Goal: Task Accomplishment & Management: Manage account settings

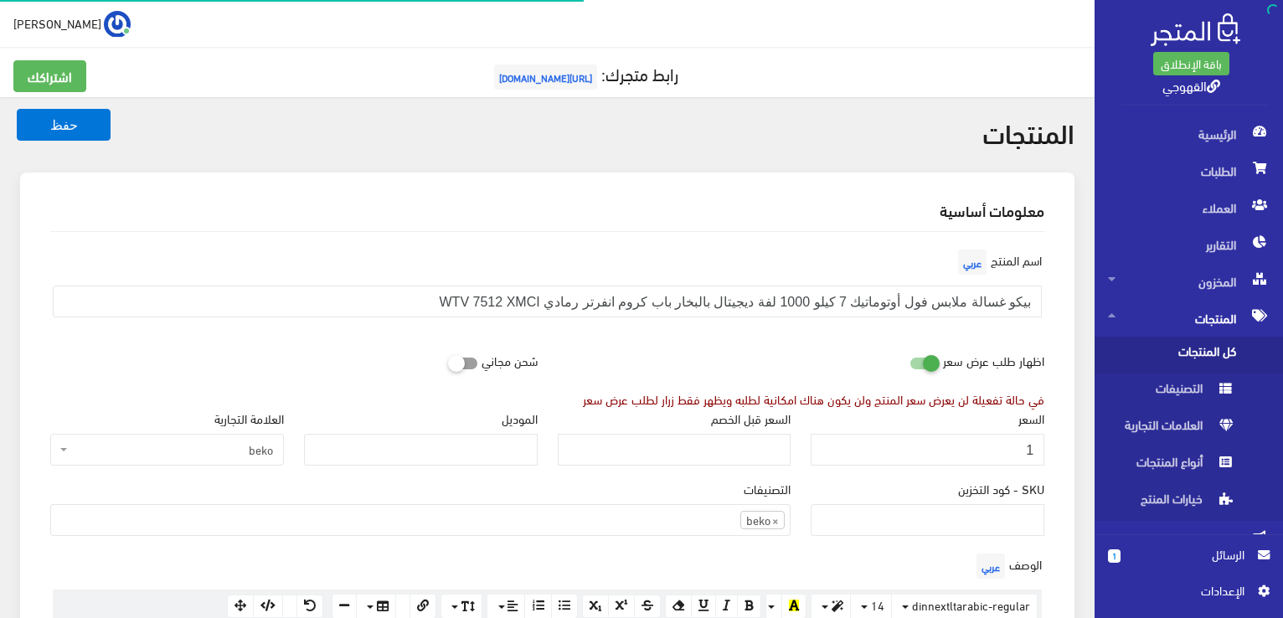
scroll to position [1168, 0]
click at [1002, 447] on input "1" at bounding box center [928, 450] width 234 height 32
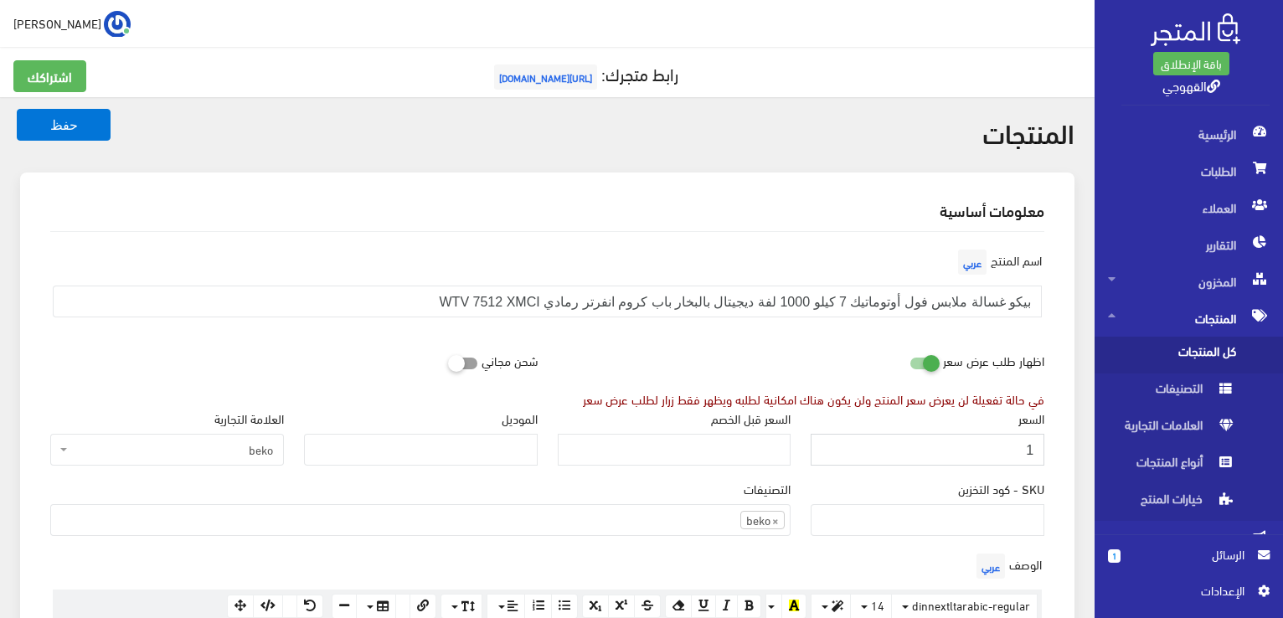
click at [1002, 447] on input "1" at bounding box center [928, 450] width 234 height 32
type input "22400"
click at [17, 109] on button "حفظ" at bounding box center [64, 125] width 94 height 32
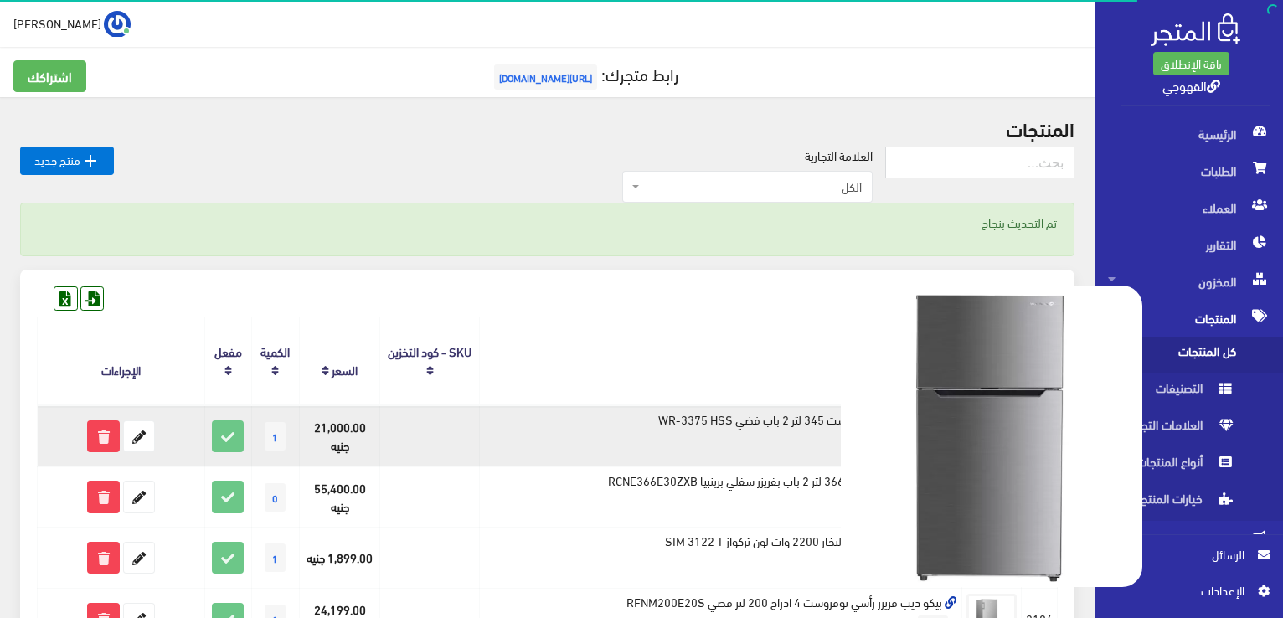
click at [865, 352] on img at bounding box center [992, 437] width 302 height 302
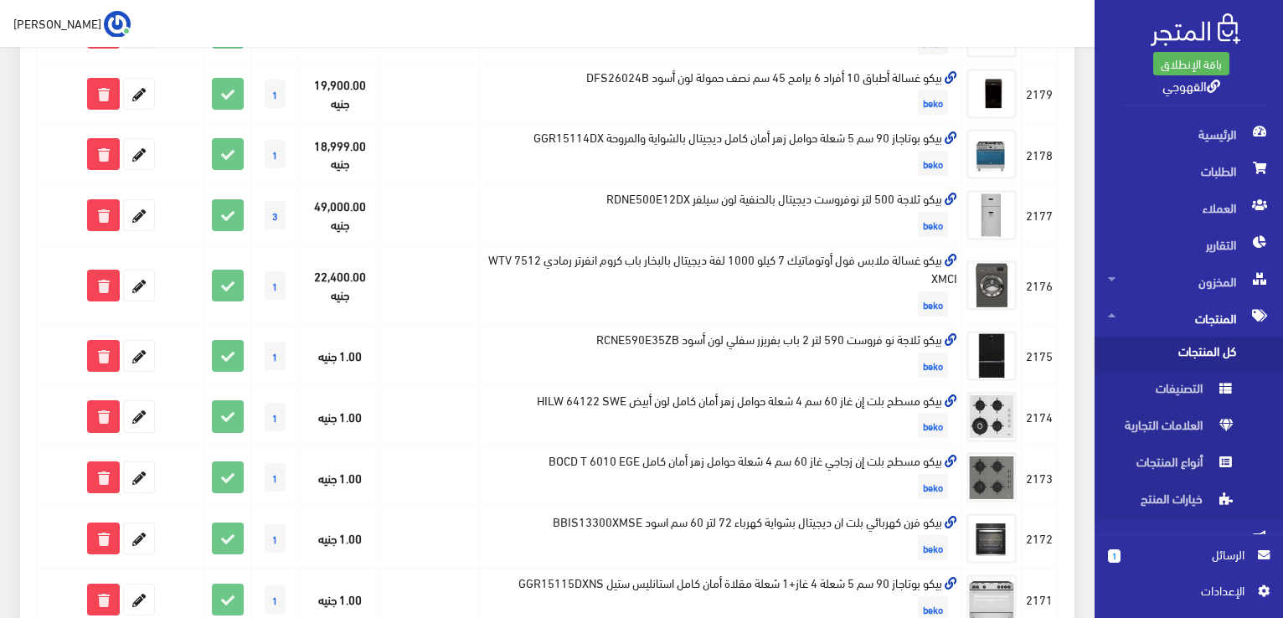
scroll to position [771, 0]
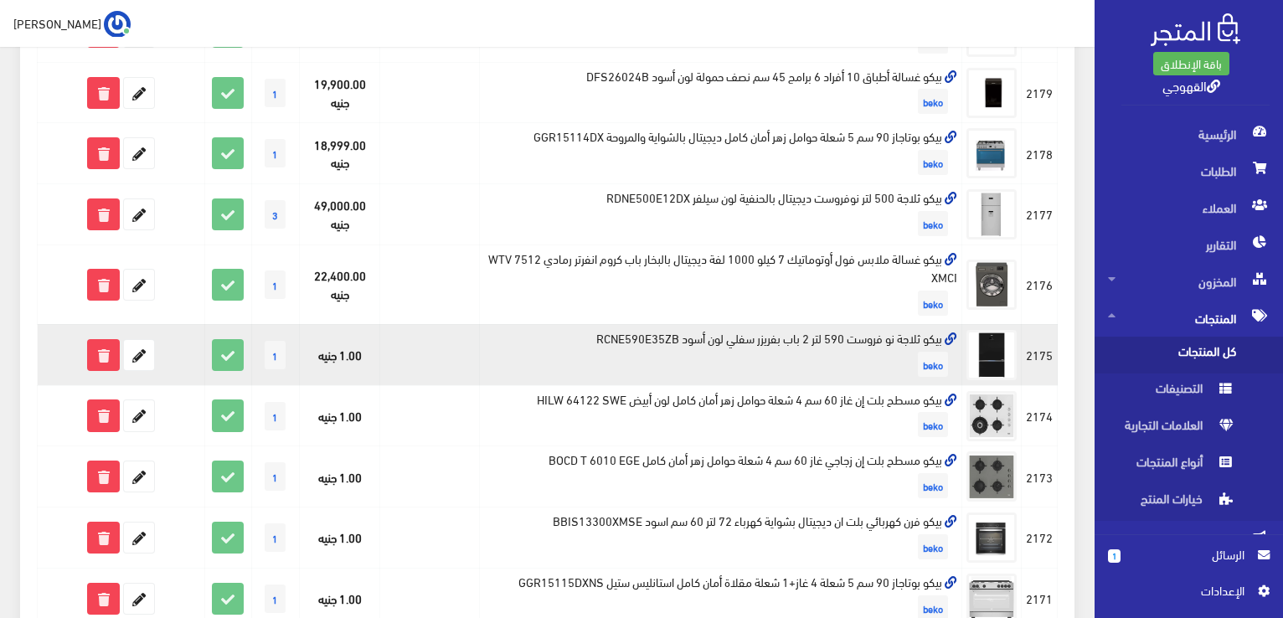
click at [871, 338] on td "بيكو ثلاجة نو فروست 590 لتر 2 باب بفريزر سفلي لون أسود RCNE590E35ZB beko" at bounding box center [721, 354] width 482 height 61
copy td "بيكو ثلاجة نو فروست 590 لتر 2 باب بفريزر سفلي لون أسود RCNE590E35ZB"
click at [142, 353] on icon at bounding box center [139, 355] width 30 height 30
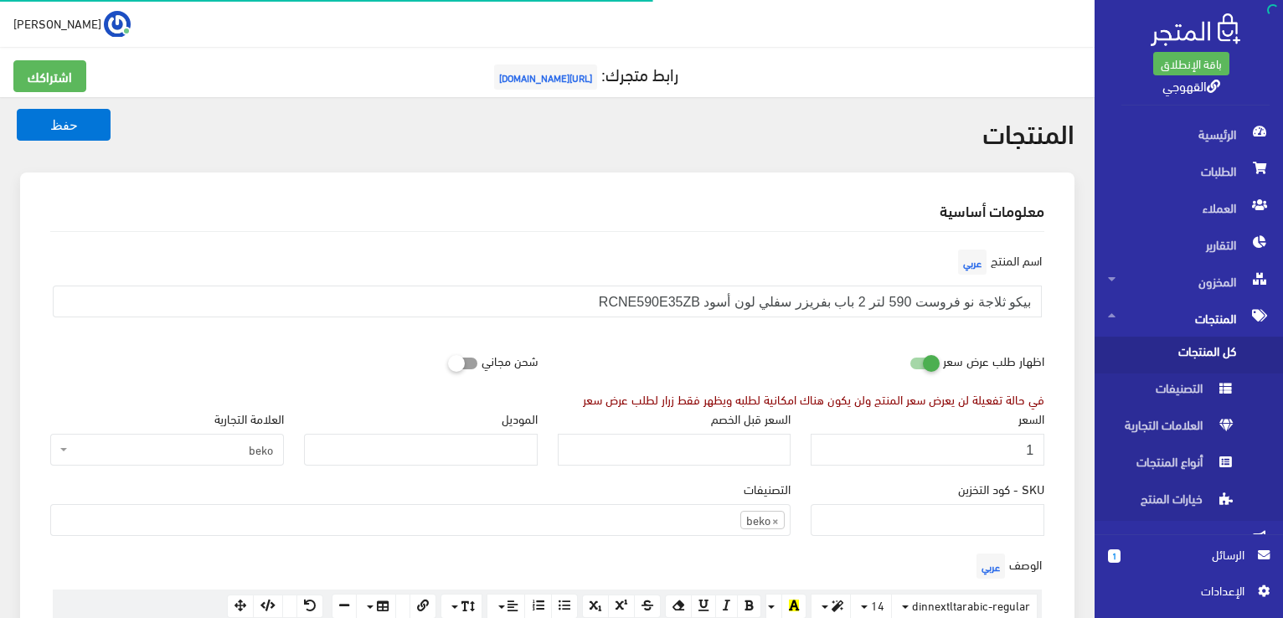
scroll to position [1168, 0]
click at [969, 436] on input "1" at bounding box center [928, 450] width 234 height 32
type input "56000"
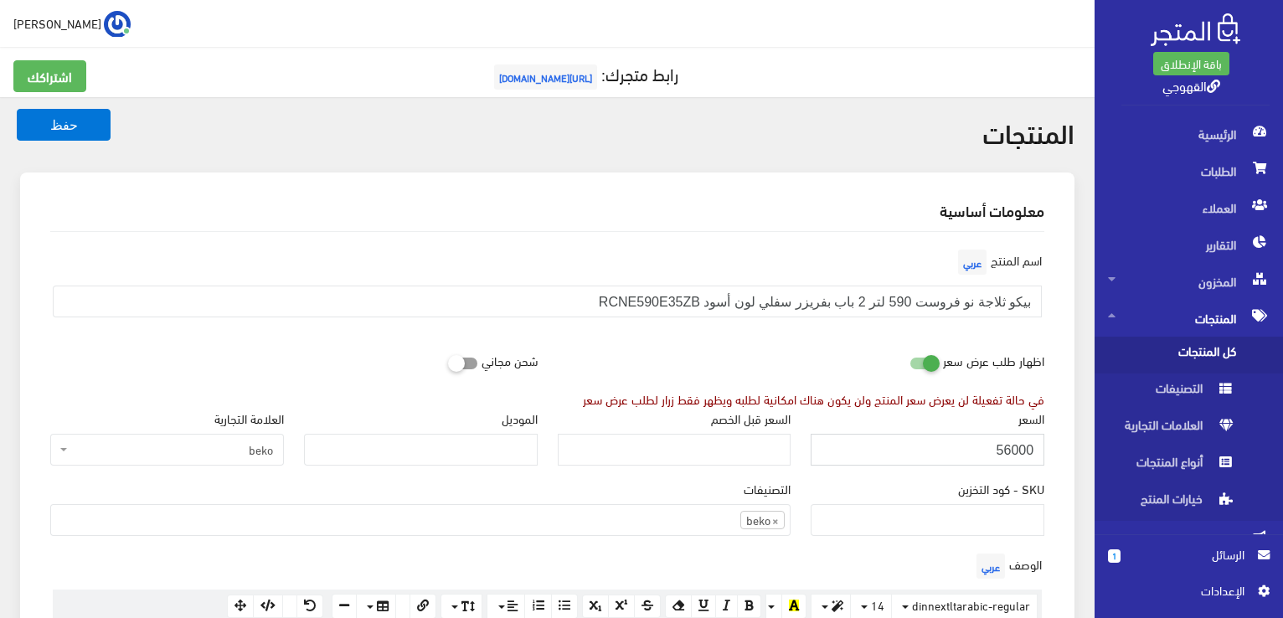
click at [17, 109] on button "حفظ" at bounding box center [64, 125] width 94 height 32
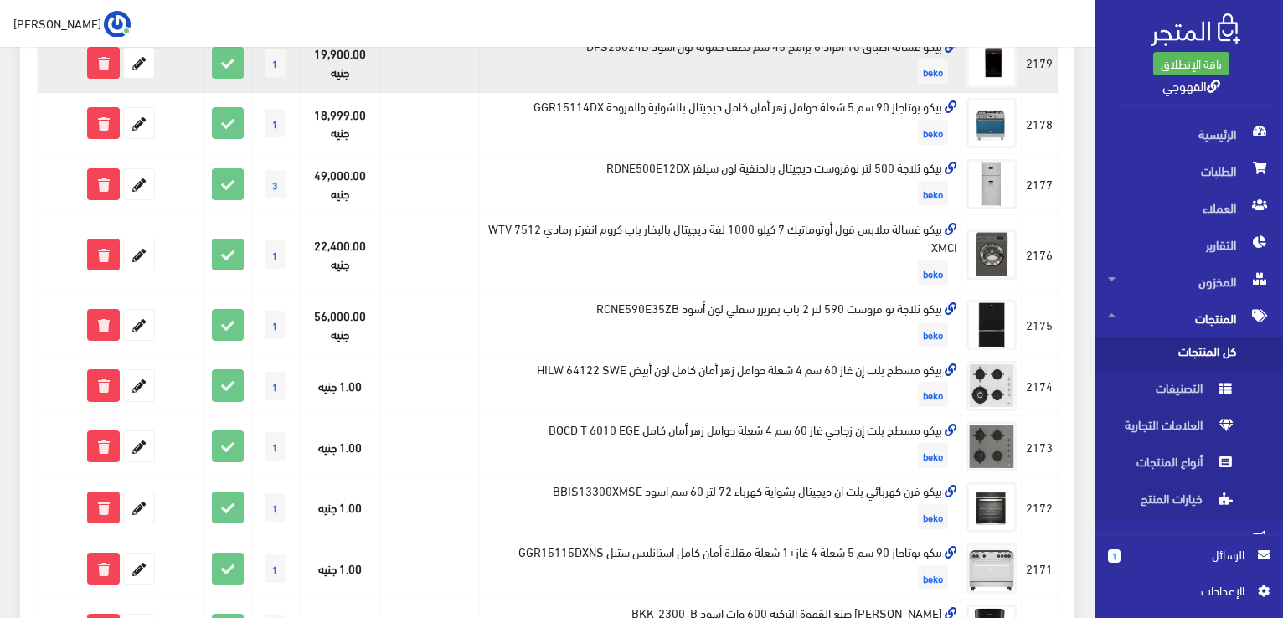
scroll to position [804, 0]
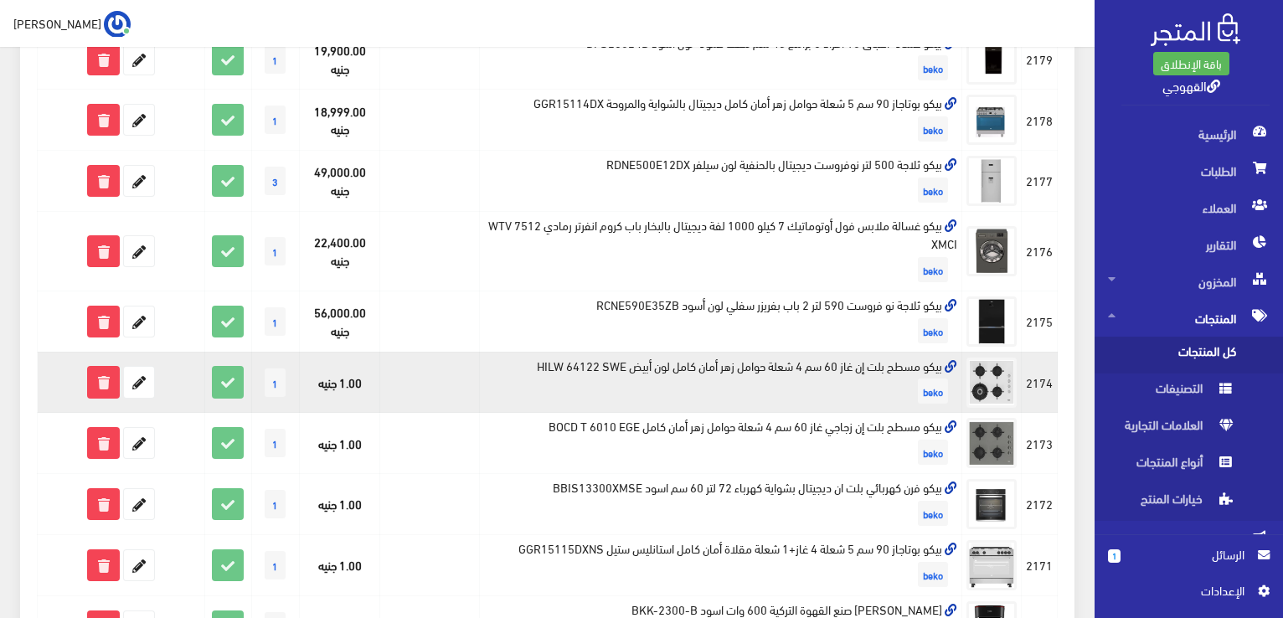
click at [833, 364] on td "بيكو مسطح بلت إن غاز 60 سم 4 شعلة حوامل زهر أمان كامل لون أبيض HILW 64122 SWE b…" at bounding box center [721, 382] width 482 height 61
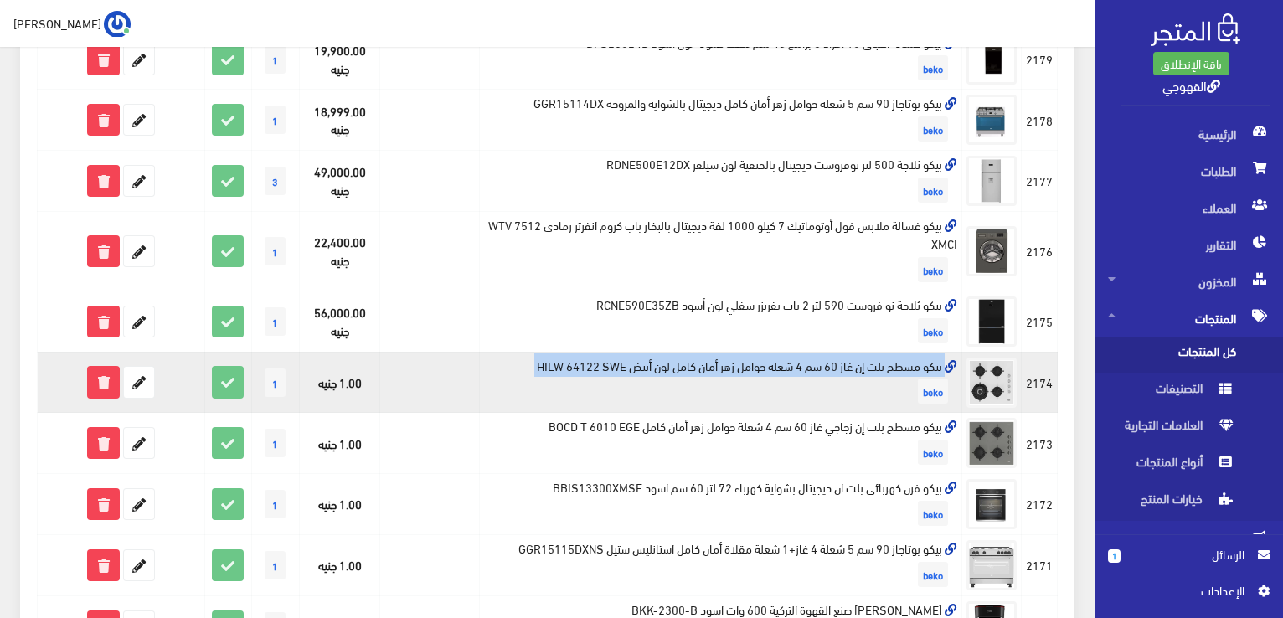
click at [833, 364] on td "بيكو مسطح بلت إن غاز 60 سم 4 شعلة حوامل زهر أمان كامل لون أبيض HILW 64122 SWE b…" at bounding box center [721, 382] width 482 height 61
copy td "بيكو مسطح بلت إن غاز 60 سم 4 شعلة حوامل زهر أمان كامل لون أبيض HILW 64122 SWE"
click at [149, 373] on icon at bounding box center [139, 382] width 30 height 30
click at [132, 389] on icon at bounding box center [139, 382] width 30 height 30
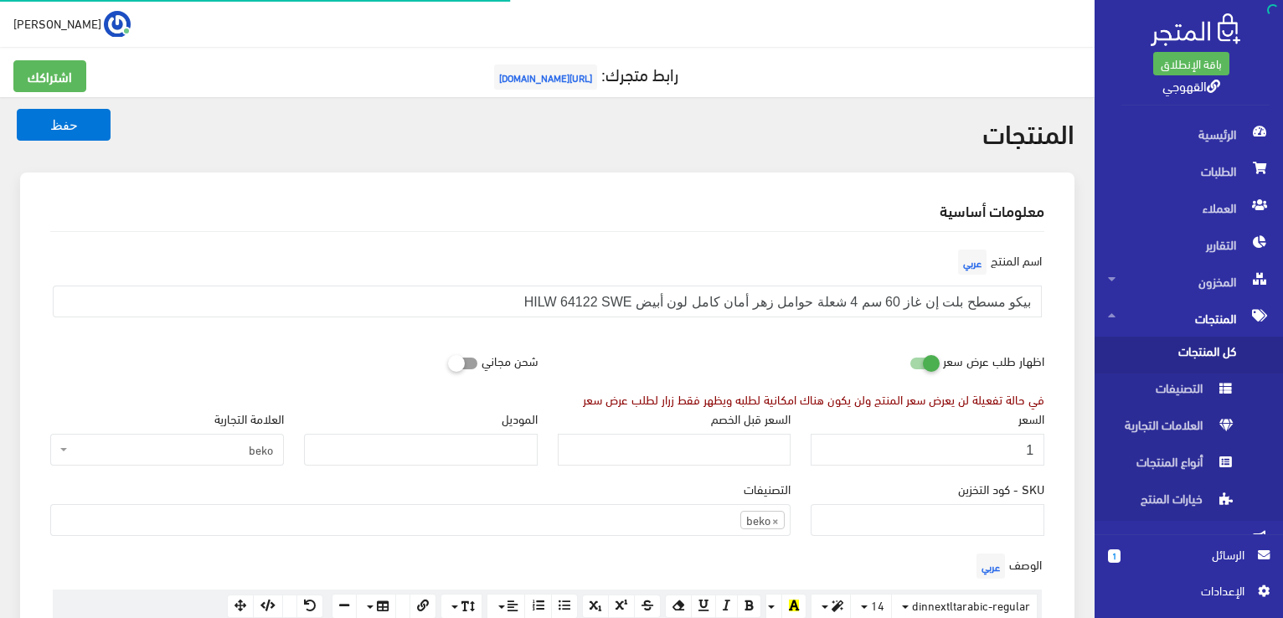
scroll to position [1168, 0]
click at [914, 447] on input "1" at bounding box center [928, 450] width 234 height 32
type input "13400"
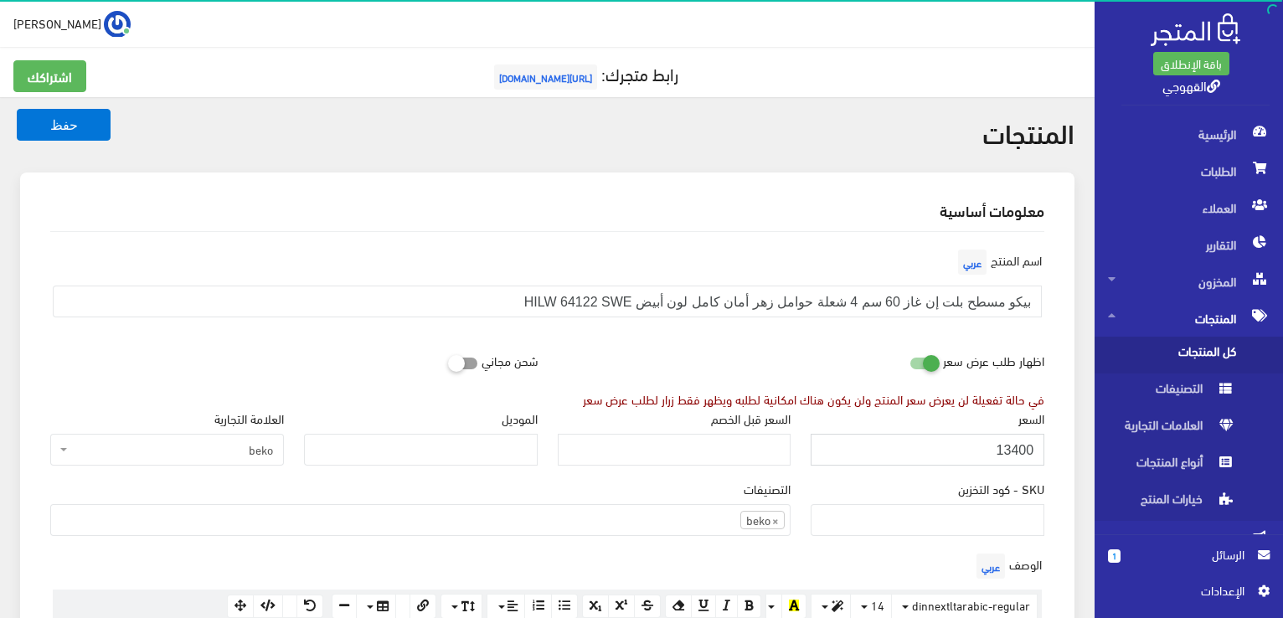
click at [17, 109] on button "حفظ" at bounding box center [64, 125] width 94 height 32
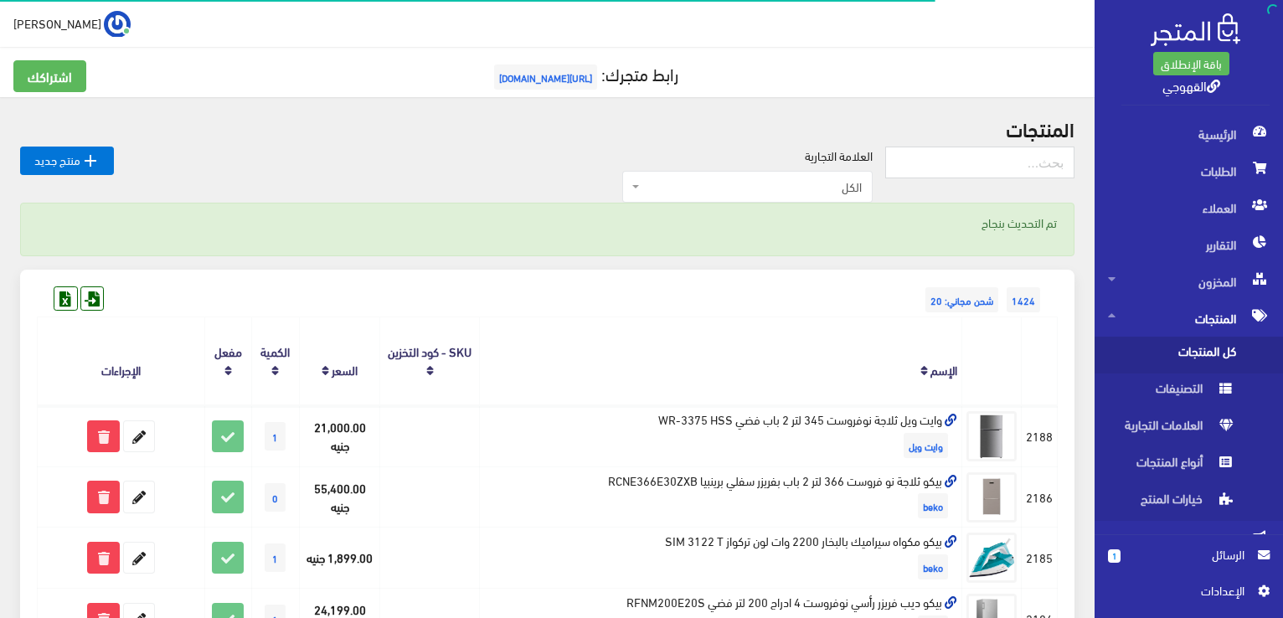
click at [724, 363] on th "الإسم" at bounding box center [721, 361] width 482 height 88
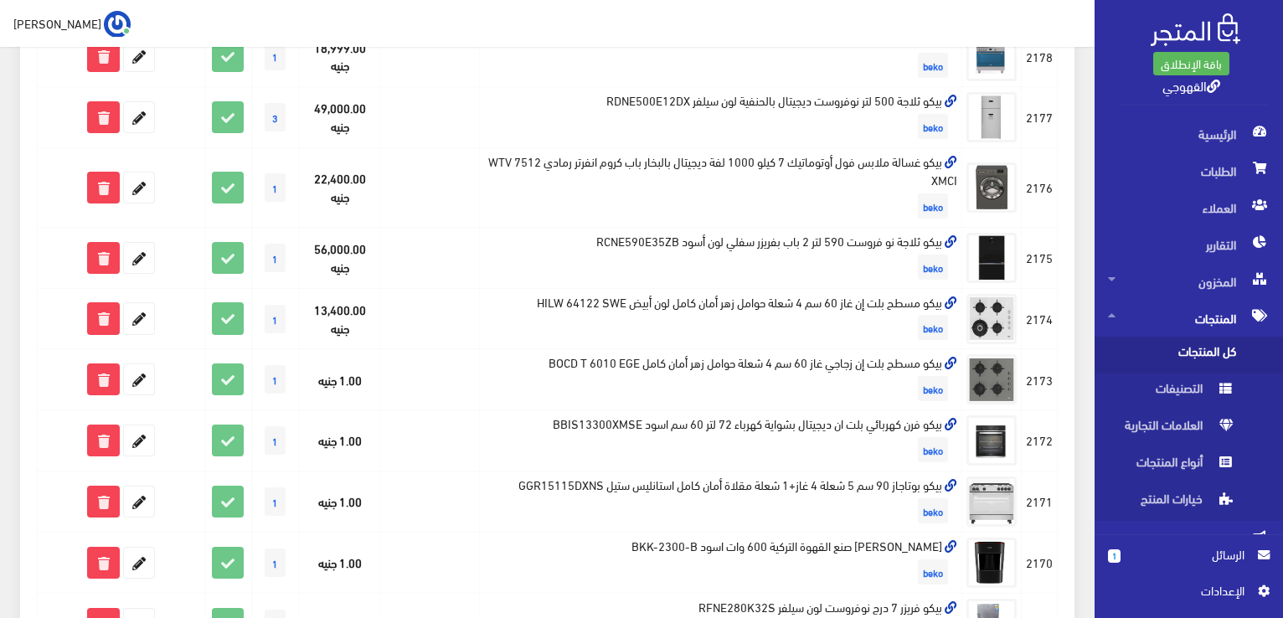
scroll to position [871, 0]
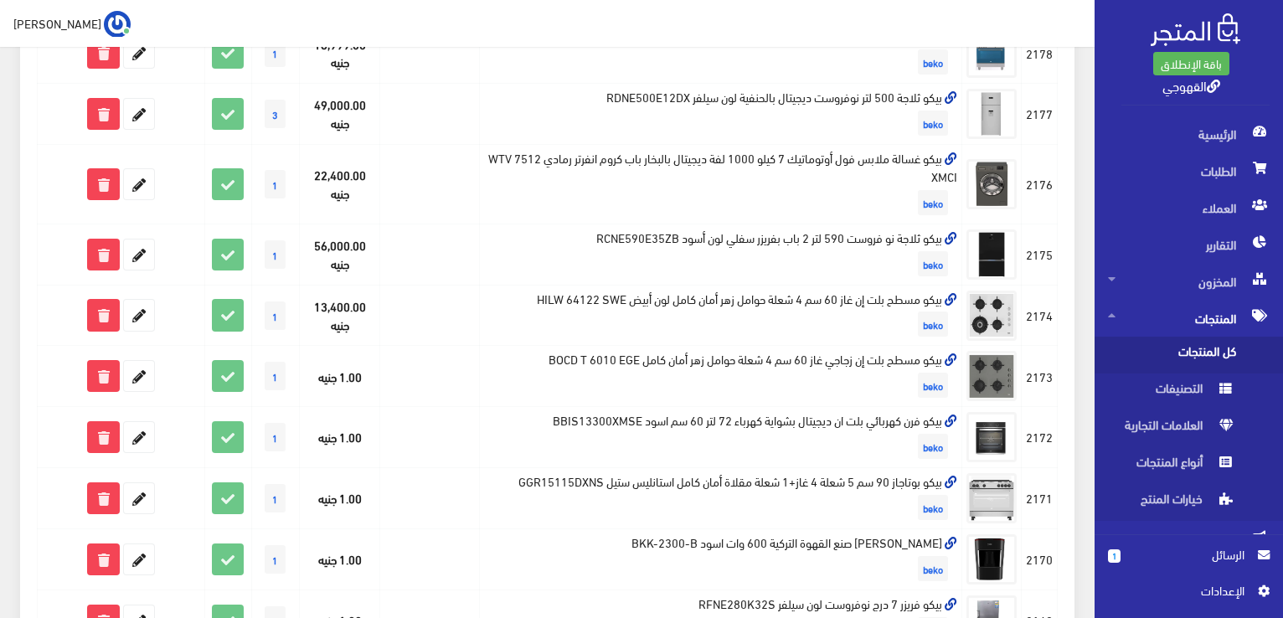
click at [724, 363] on td "بيكو مسطح بلت إن زجاجي غاز 60 سم 4 شعلة حوامل زهر أمان كامل BOCD T 6010 EGE beko" at bounding box center [721, 376] width 482 height 61
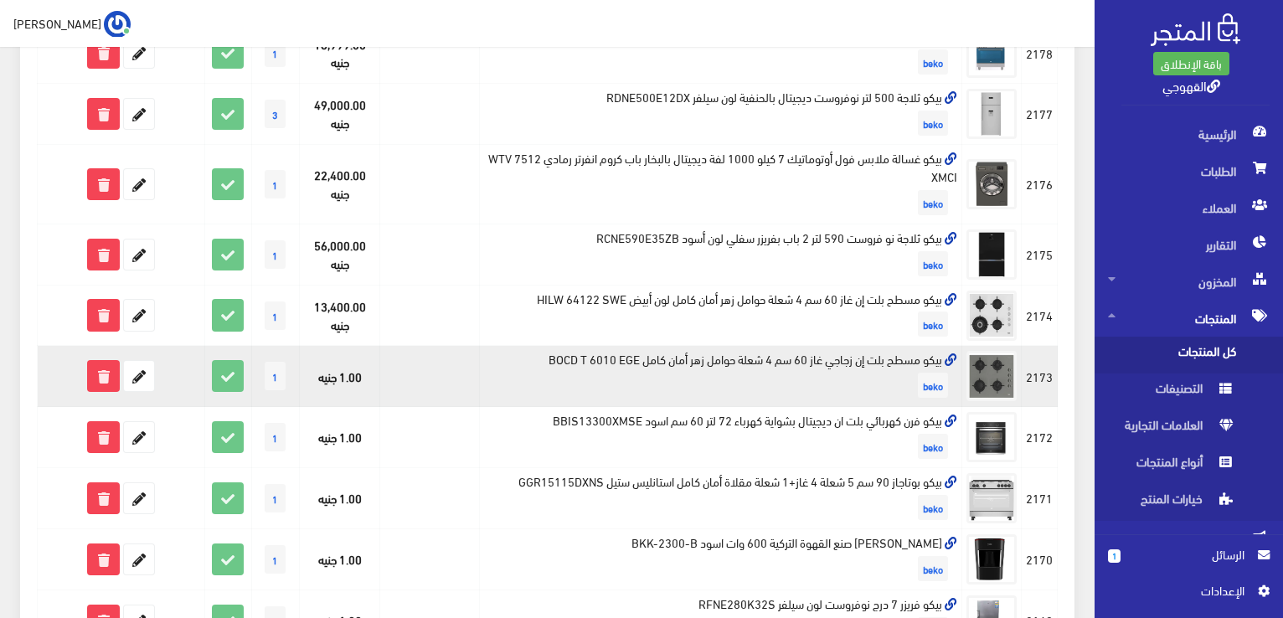
click at [724, 363] on td "بيكو مسطح بلت إن زجاجي غاز 60 سم 4 شعلة حوامل زهر أمان كامل BOCD T 6010 EGE beko" at bounding box center [721, 376] width 482 height 61
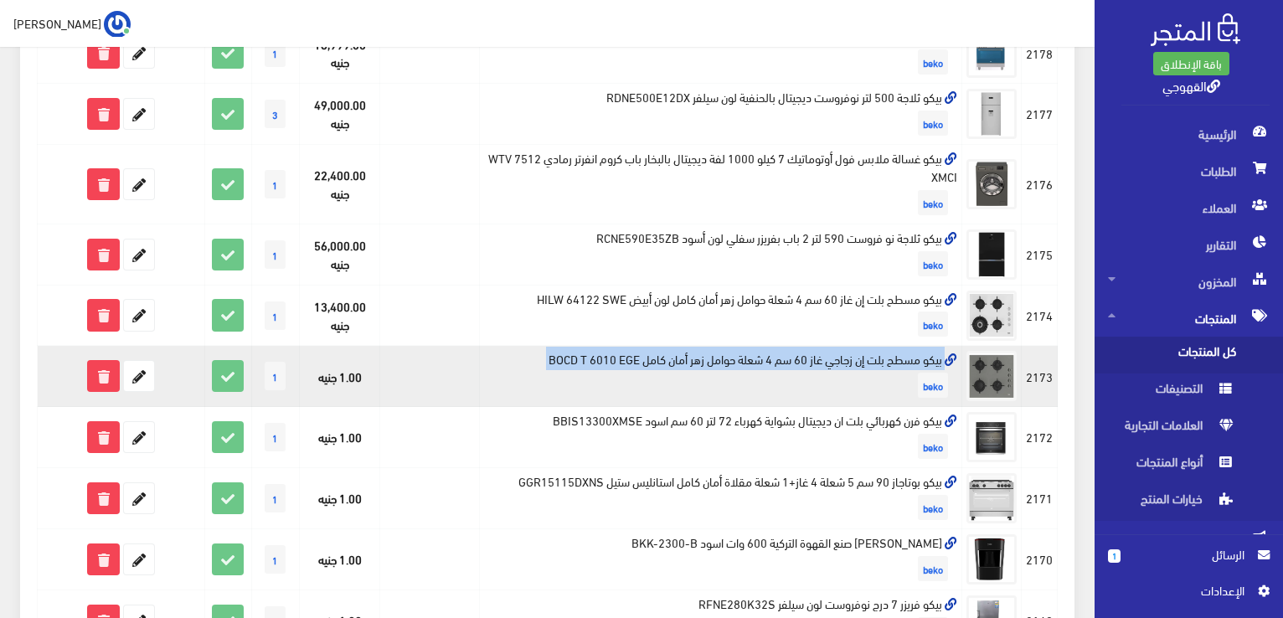
click at [724, 363] on td "بيكو مسطح بلت إن زجاجي غاز 60 سم 4 شعلة حوامل زهر أمان كامل BOCD T 6010 EGE beko" at bounding box center [721, 376] width 482 height 61
copy td "بيكو مسطح بلت إن زجاجي غاز 60 سم 4 شعلة حوامل زهر أمان كامل BOCD T 6010 EGE"
click at [139, 377] on icon at bounding box center [139, 376] width 30 height 30
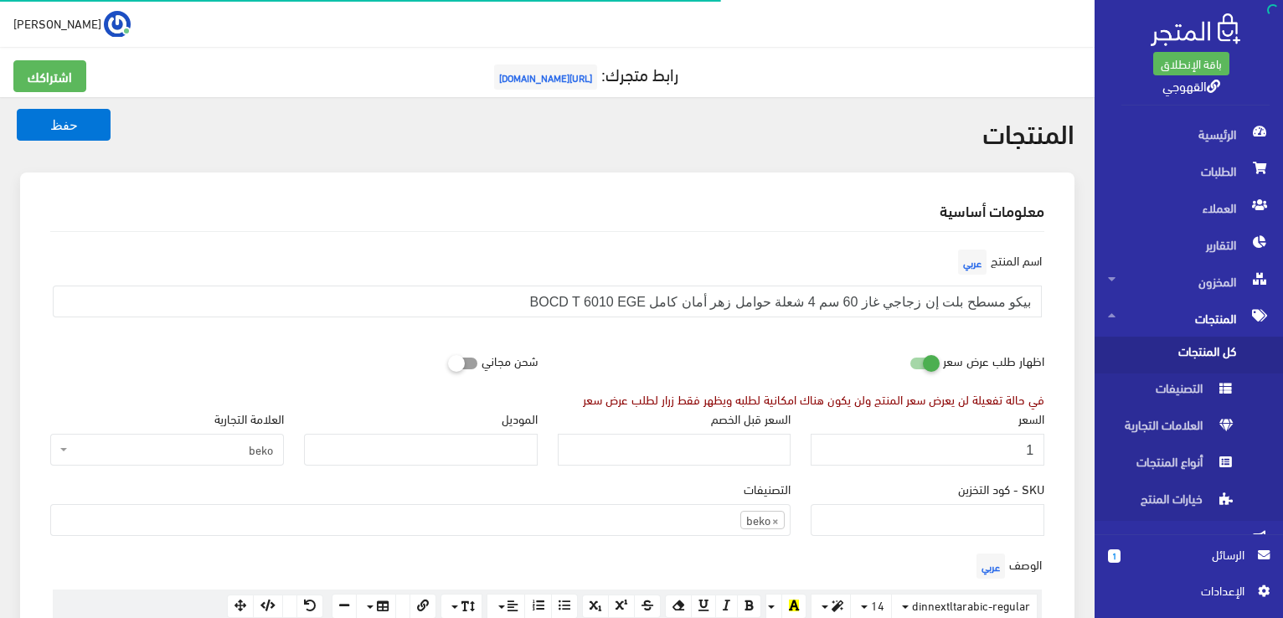
scroll to position [1168, 0]
click at [993, 438] on input "1" at bounding box center [928, 450] width 234 height 32
type input "13400"
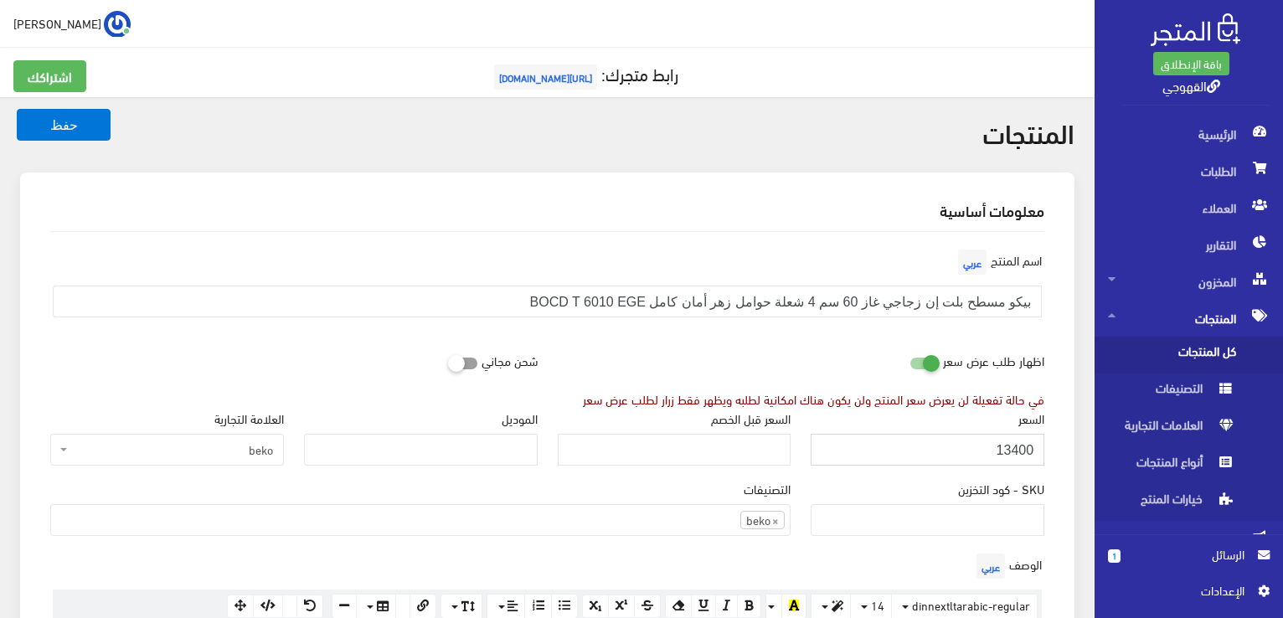
click at [17, 109] on button "حفظ" at bounding box center [64, 125] width 94 height 32
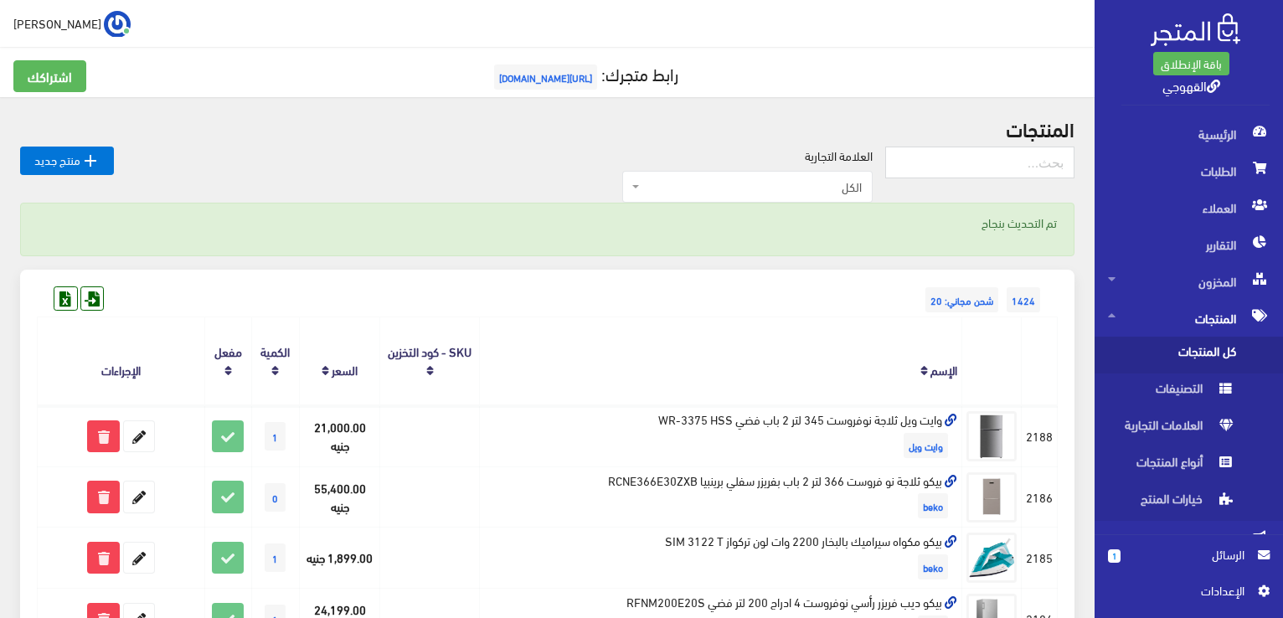
click at [712, 273] on div "1424 شحن مجاني: 20" at bounding box center [547, 283] width 1021 height 27
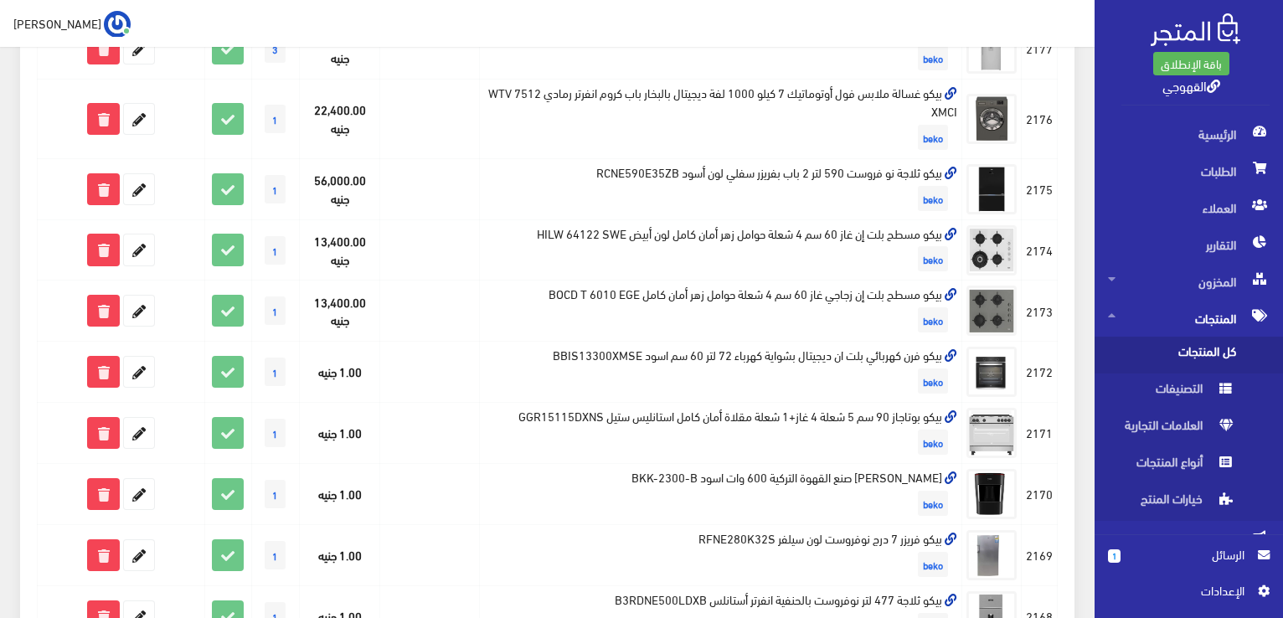
scroll to position [938, 0]
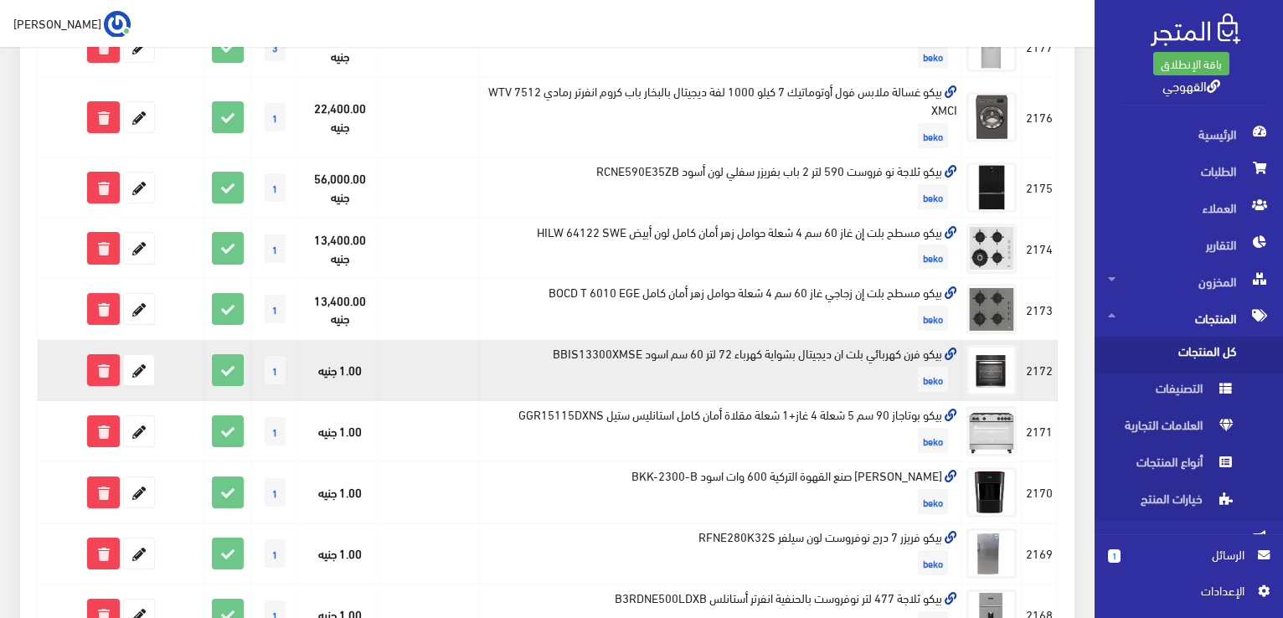
click at [670, 344] on td "بيكو فرن كهربائي بلت ان ديجيتال بشواية كهرباء 72 لتر 60 سم اسود BBIS13300XMSE b…" at bounding box center [721, 370] width 482 height 61
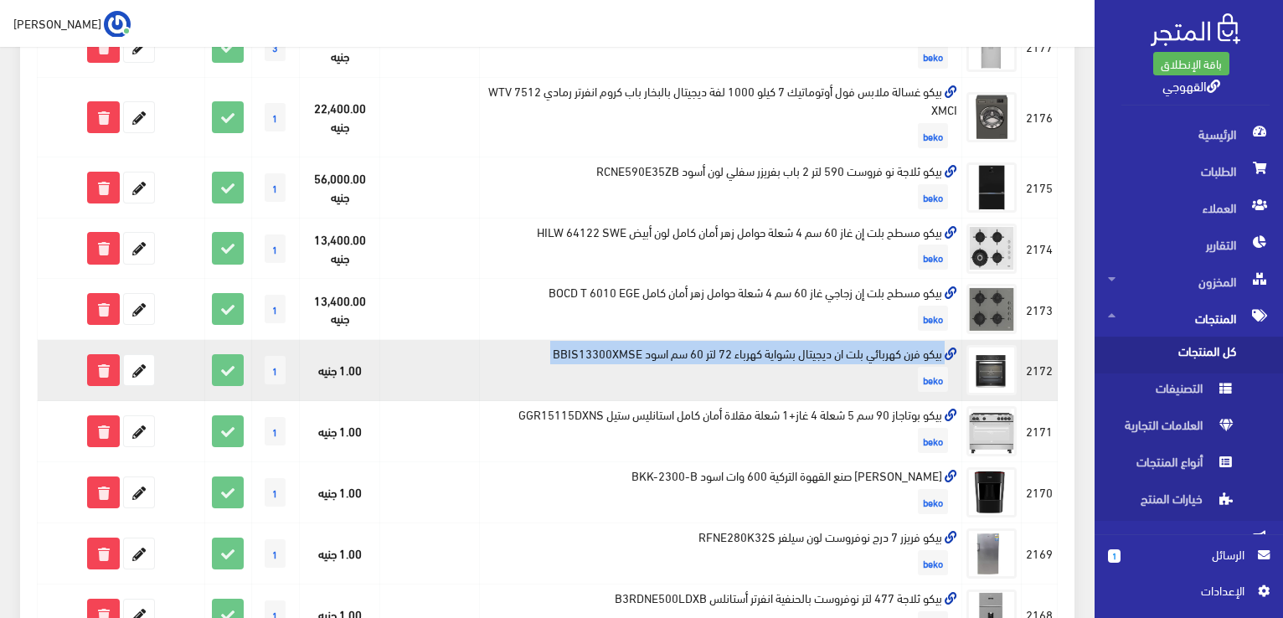
click at [670, 344] on td "بيكو فرن كهربائي بلت ان ديجيتال بشواية كهرباء 72 لتر 60 سم اسود BBIS13300XMSE b…" at bounding box center [721, 370] width 482 height 61
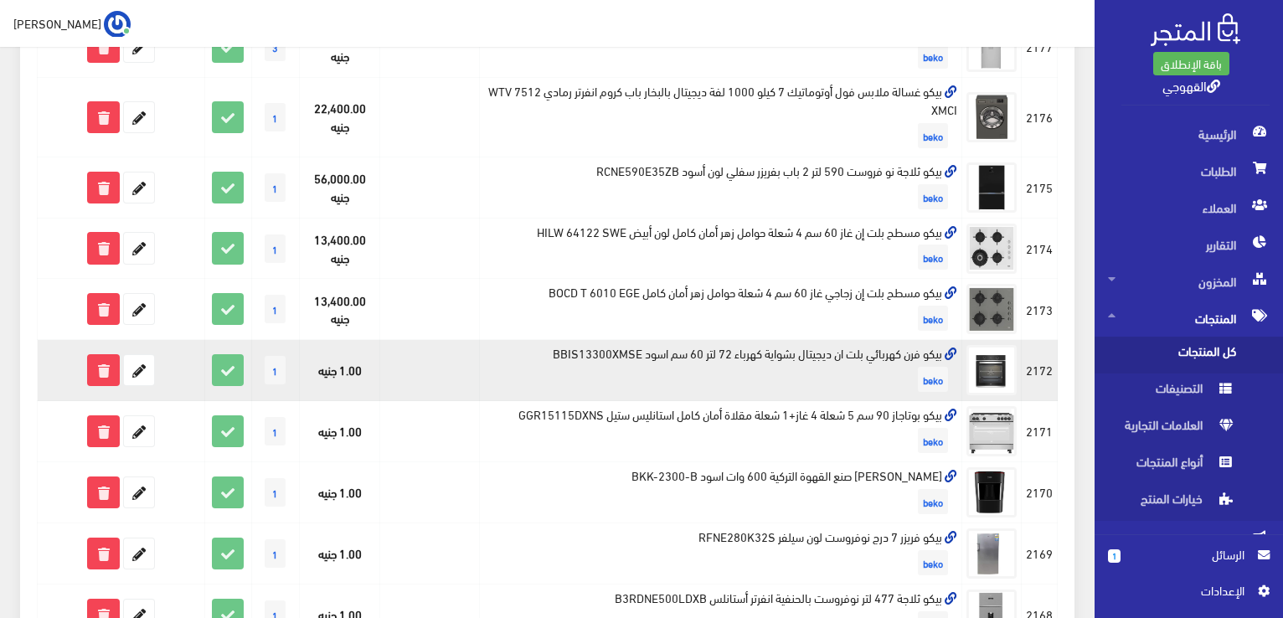
click at [611, 346] on td "بيكو فرن كهربائي بلت ان ديجيتال بشواية كهرباء 72 لتر 60 سم اسود BBIS13300XMSE b…" at bounding box center [721, 370] width 482 height 61
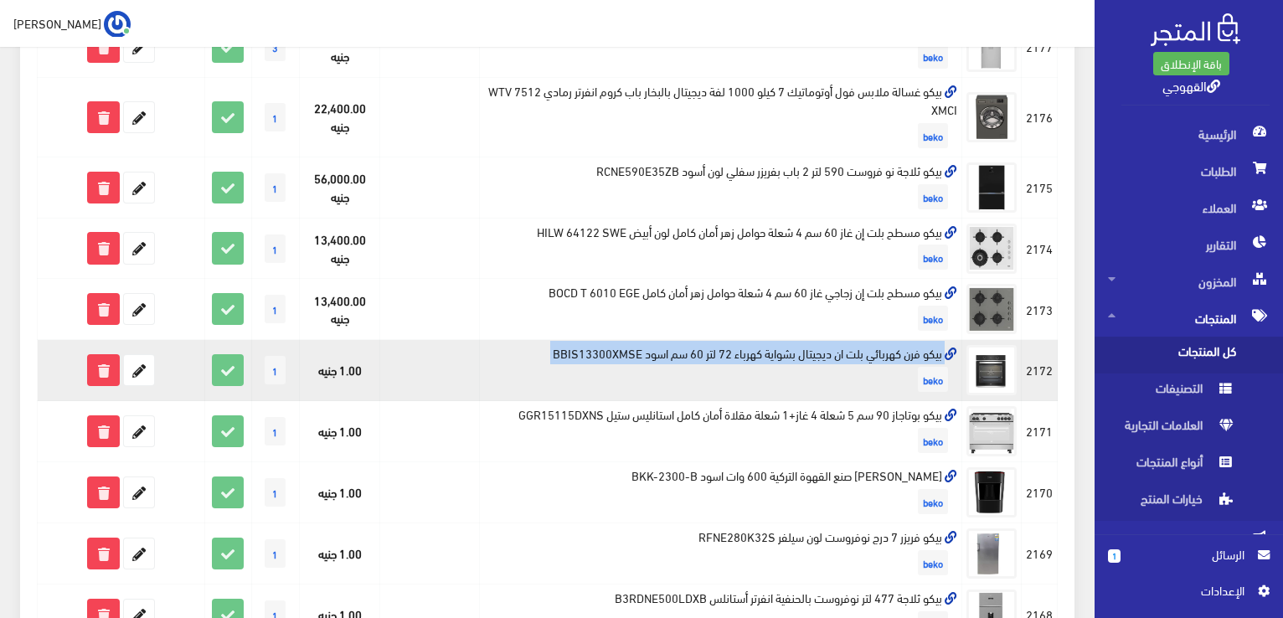
click at [611, 346] on td "بيكو فرن كهربائي بلت ان ديجيتال بشواية كهرباء 72 لتر 60 سم اسود BBIS13300XMSE b…" at bounding box center [721, 370] width 482 height 61
copy td "بيكو فرن كهربائي بلت ان ديجيتال بشواية كهرباء 72 لتر 60 سم اسود BBIS13300XMSE"
click at [129, 376] on icon at bounding box center [139, 370] width 30 height 30
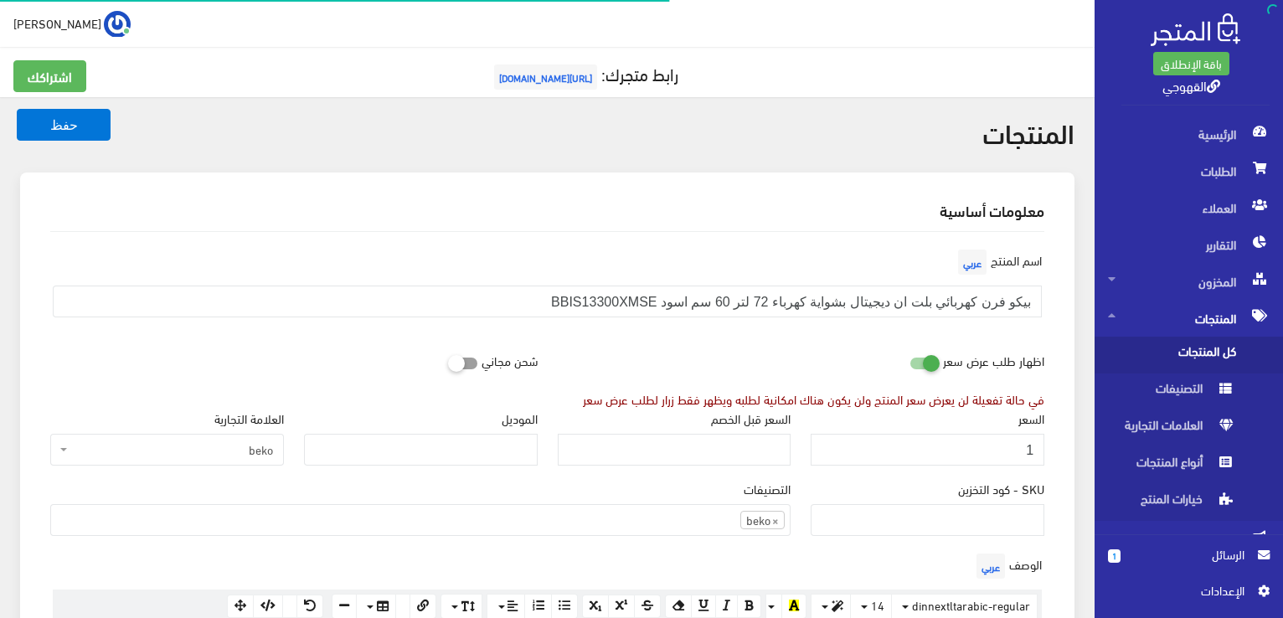
scroll to position [1168, 0]
click at [1015, 440] on input "1" at bounding box center [928, 450] width 234 height 32
type input "29300"
click at [17, 109] on button "حفظ" at bounding box center [64, 125] width 94 height 32
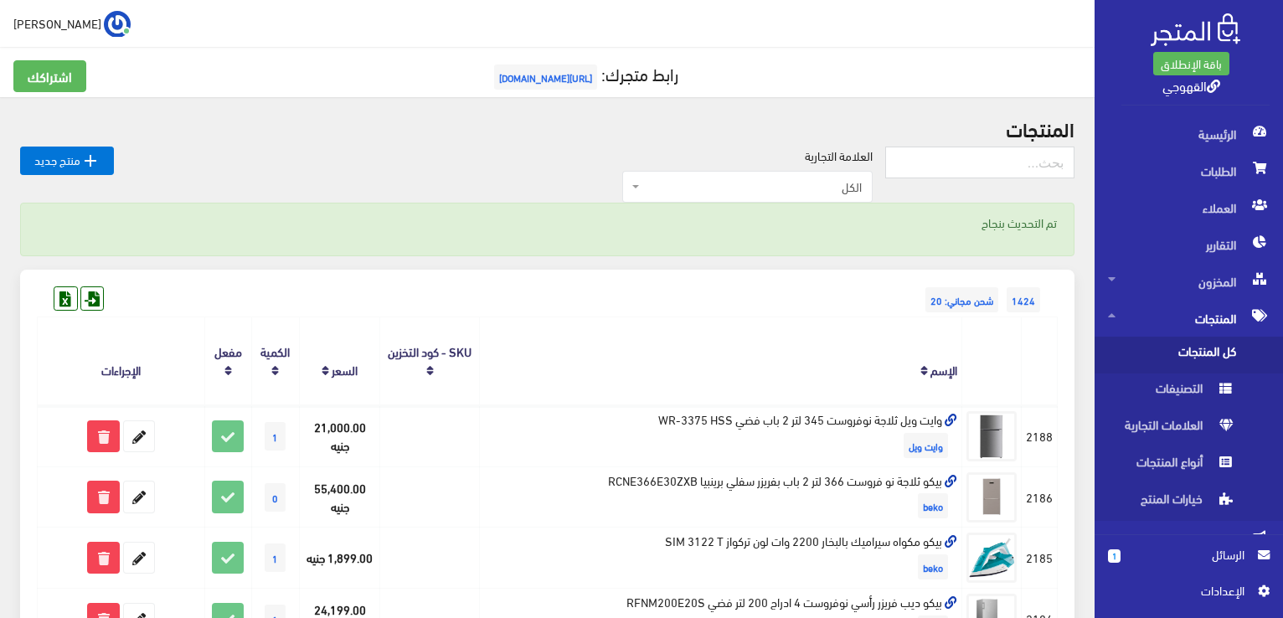
click at [596, 286] on div "1424 شحن مجاني: 20" at bounding box center [547, 283] width 1021 height 27
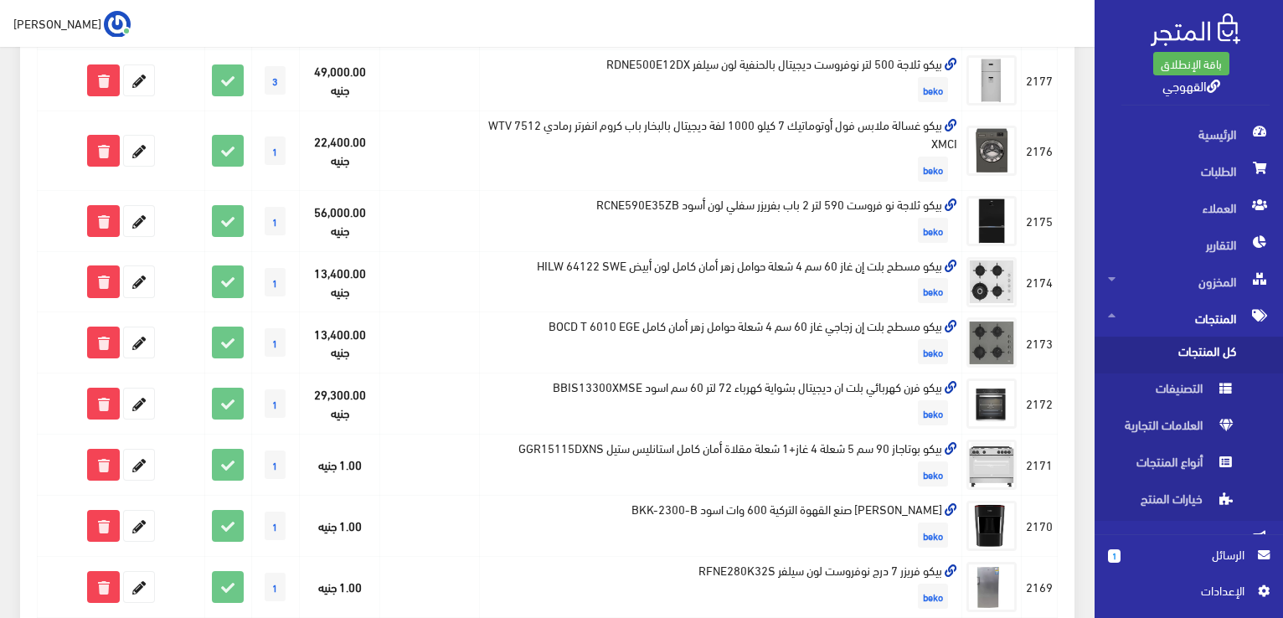
scroll to position [938, 0]
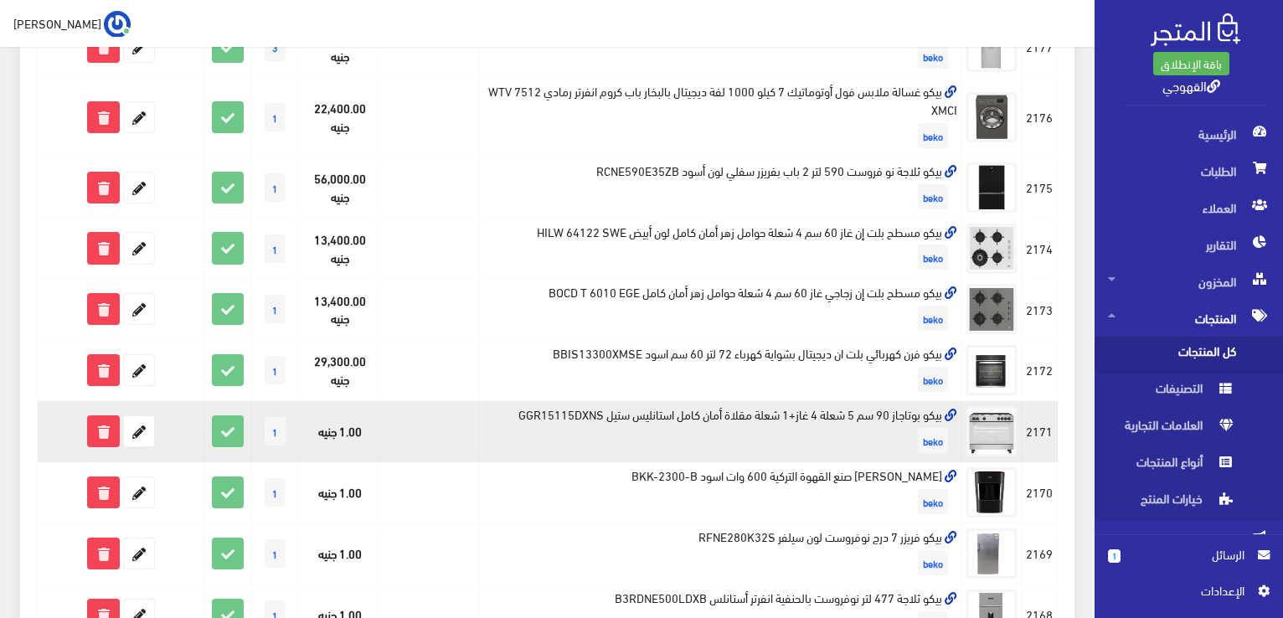
click at [539, 419] on td "بيكو بوتاجاز 90 سم 5 شعلة 4 غاز+1 شعلة مقلاة أمان كامل استانليس ستيل GGR15115DX…" at bounding box center [721, 431] width 482 height 61
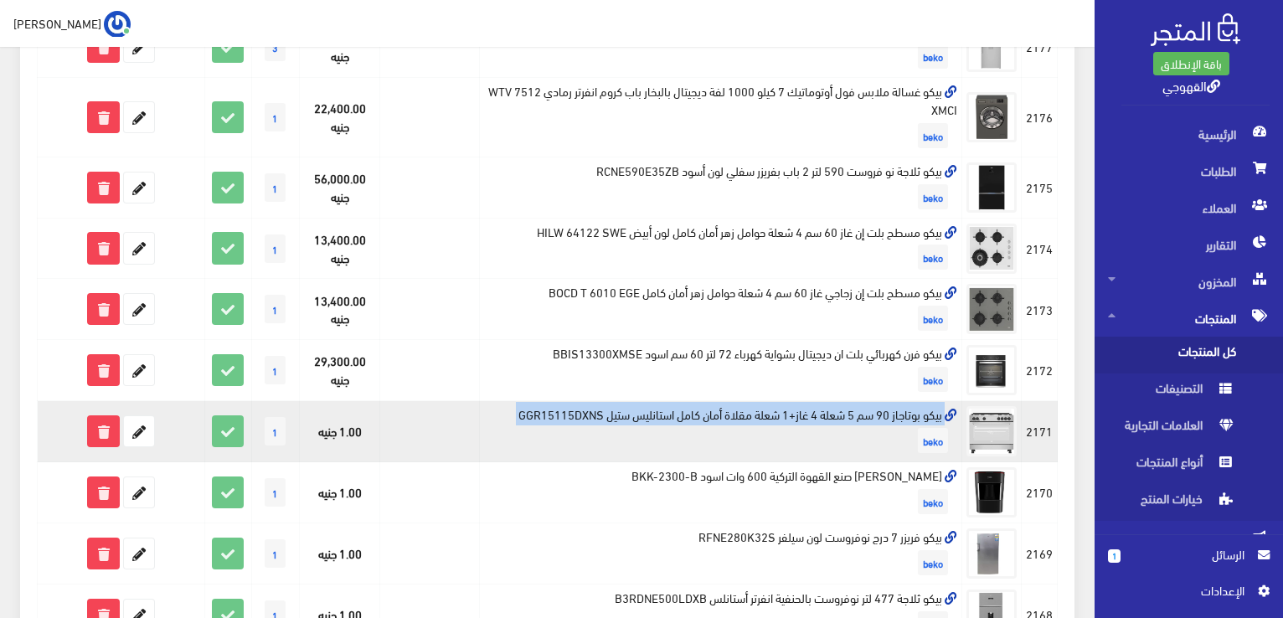
click at [539, 419] on td "بيكو بوتاجاز 90 سم 5 شعلة 4 غاز+1 شعلة مقلاة أمان كامل استانليس ستيل GGR15115DX…" at bounding box center [721, 431] width 482 height 61
copy td "بيكو بوتاجاز 90 سم 5 شعلة 4 غاز+1 شعلة مقلاة أمان كامل استانليس ستيل GGR15115DX…"
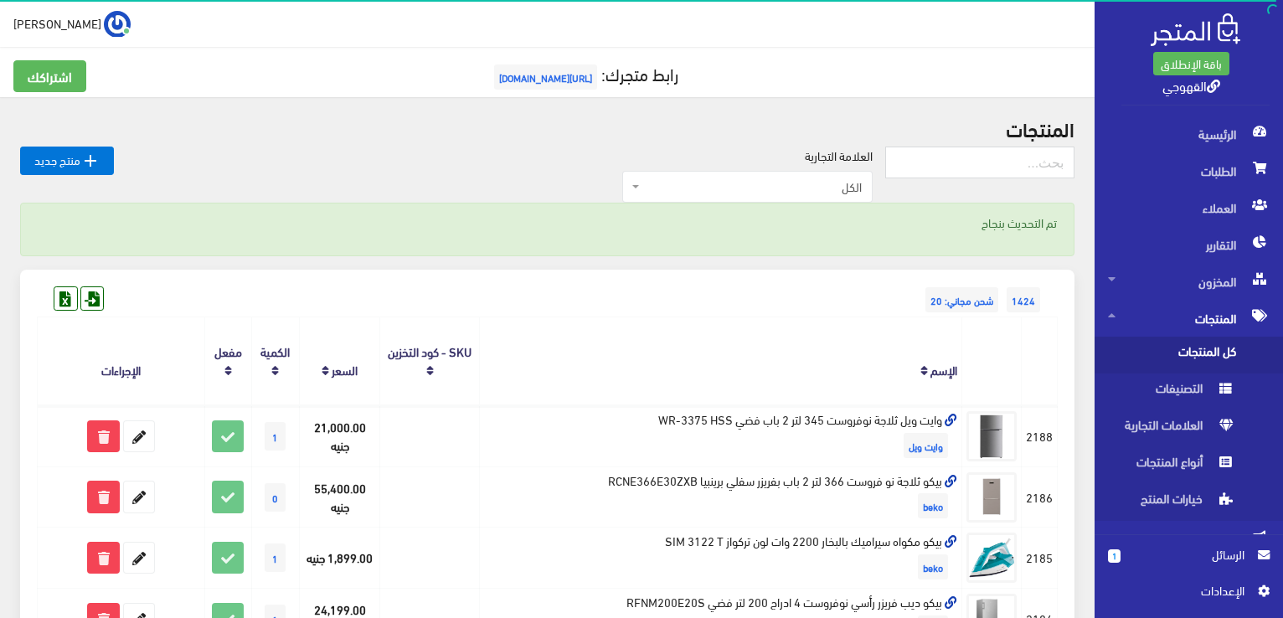
scroll to position [938, 0]
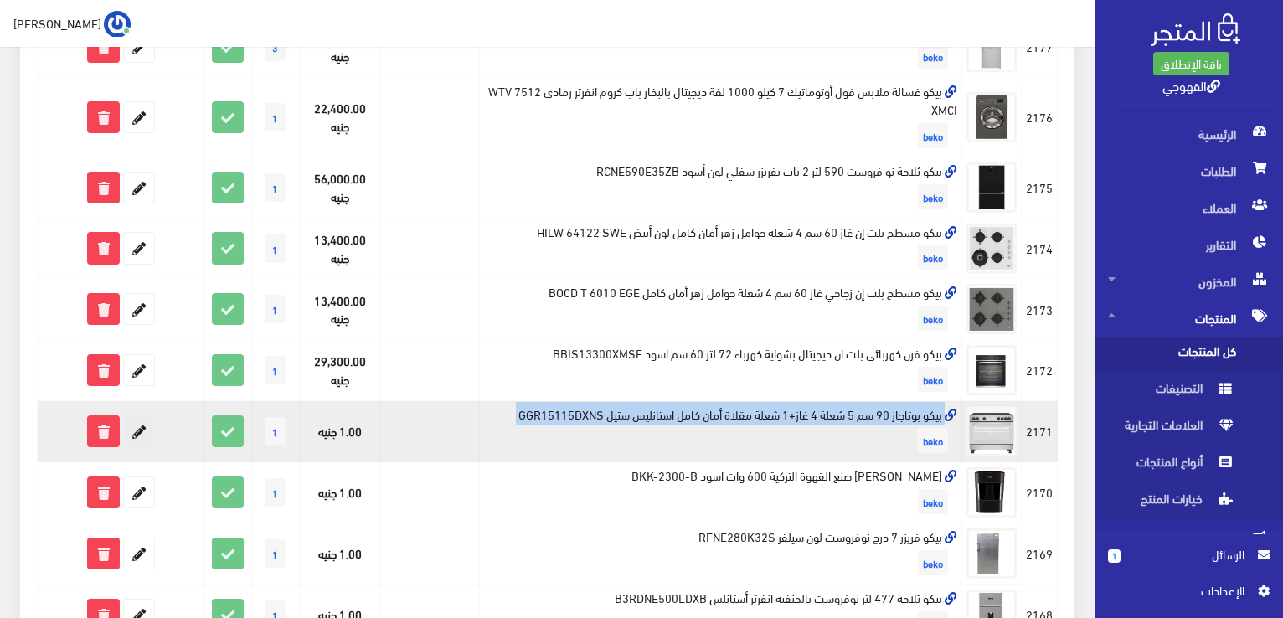
click at [144, 435] on icon at bounding box center [139, 431] width 30 height 30
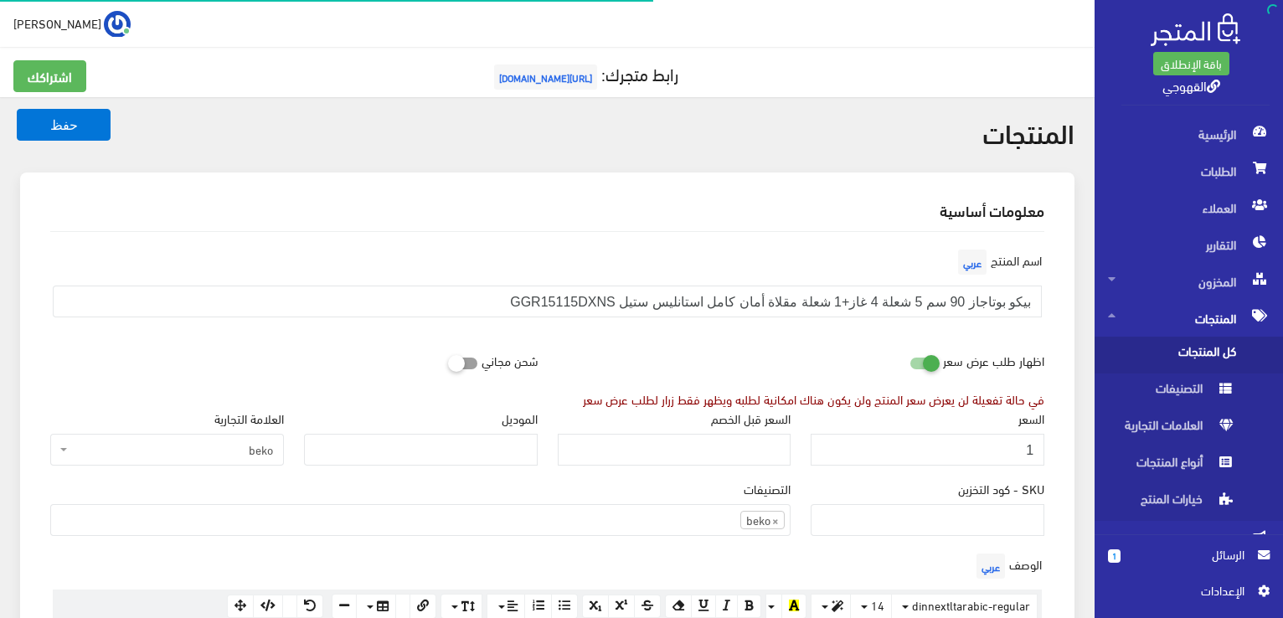
scroll to position [1168, 0]
click at [999, 444] on input "1" at bounding box center [928, 450] width 234 height 32
type input "24000"
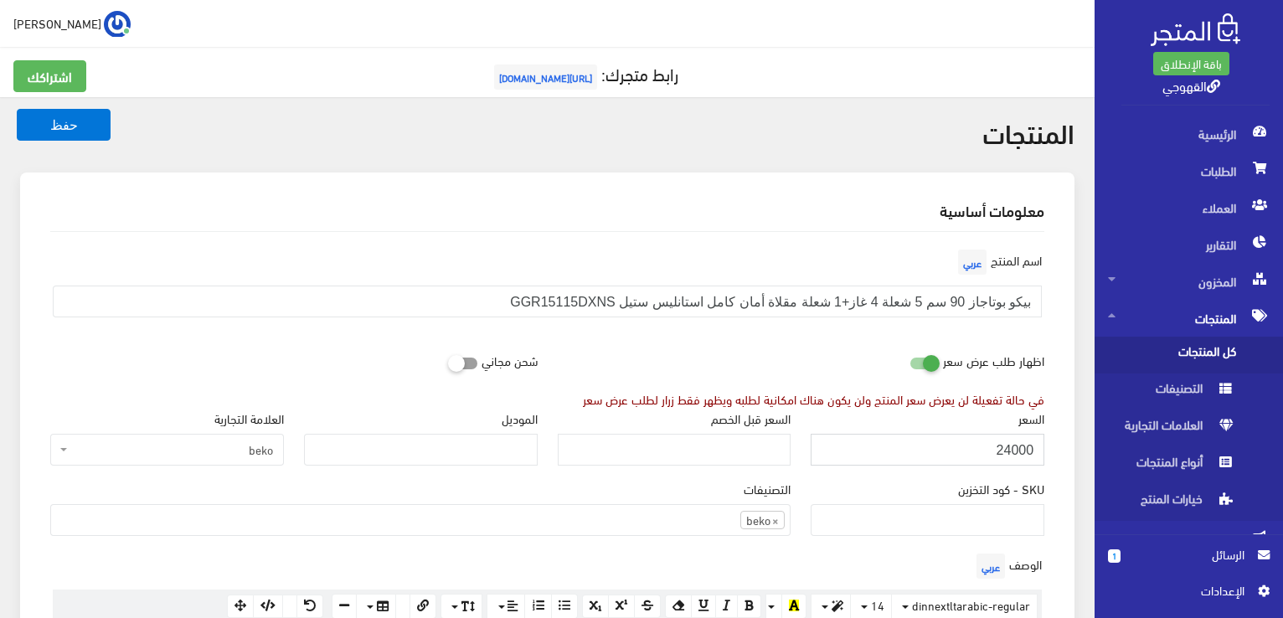
click at [17, 109] on button "حفظ" at bounding box center [64, 125] width 94 height 32
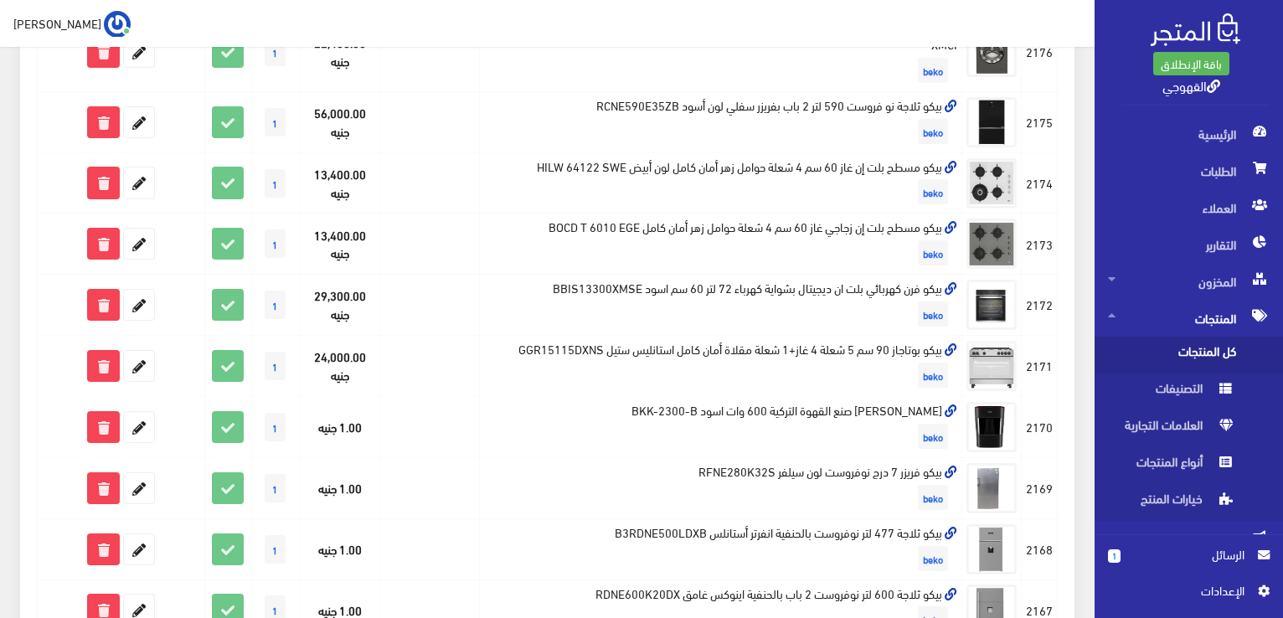
scroll to position [1005, 0]
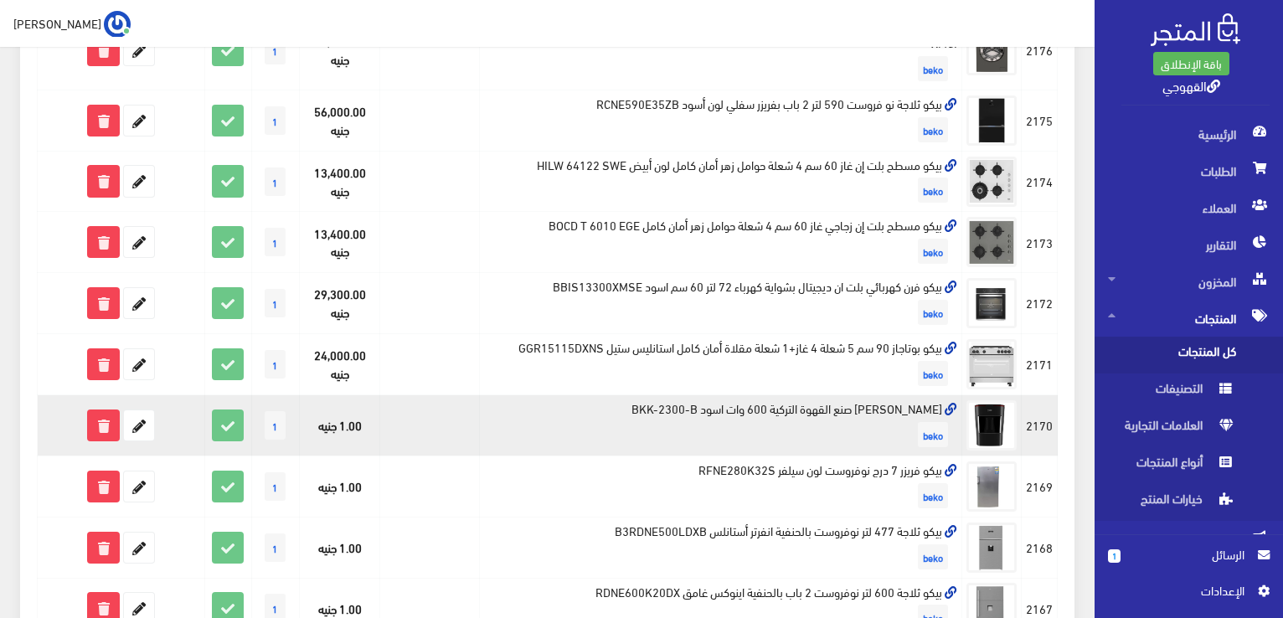
click at [762, 405] on td "[PERSON_NAME] صنع القهوة التركية 600 وات اسود BKK-2300-B beko" at bounding box center [721, 425] width 482 height 61
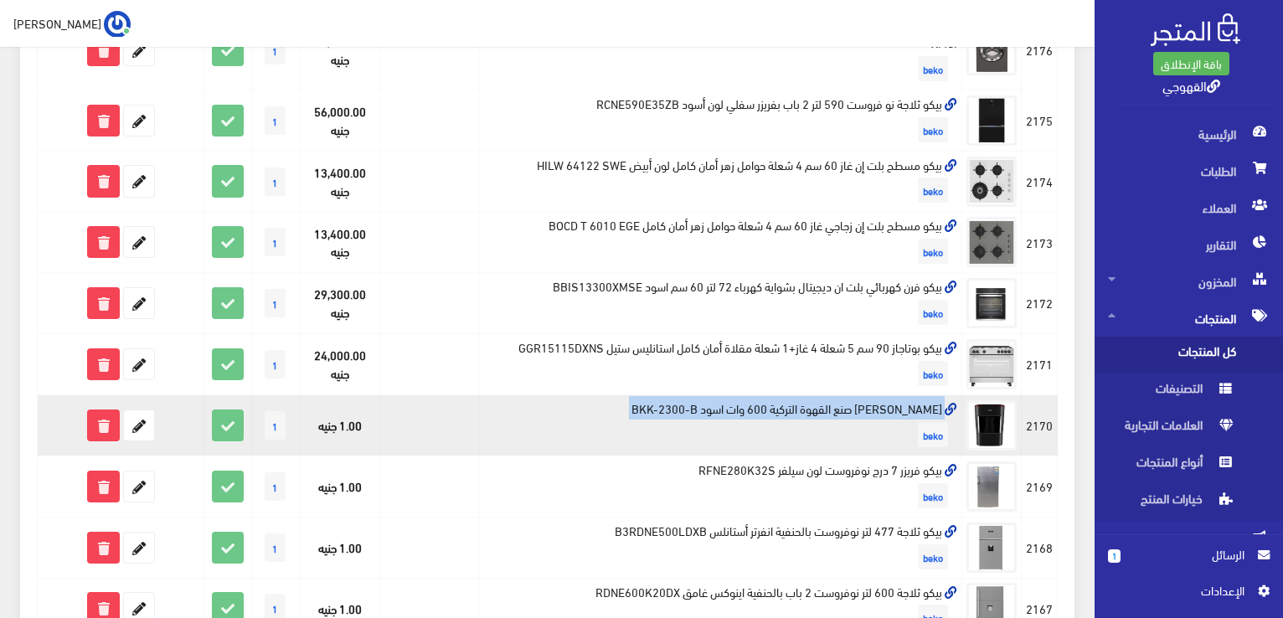
click at [762, 405] on td "[PERSON_NAME] صنع القهوة التركية 600 وات اسود BKK-2300-B beko" at bounding box center [721, 425] width 482 height 61
